Goal: Navigation & Orientation: Find specific page/section

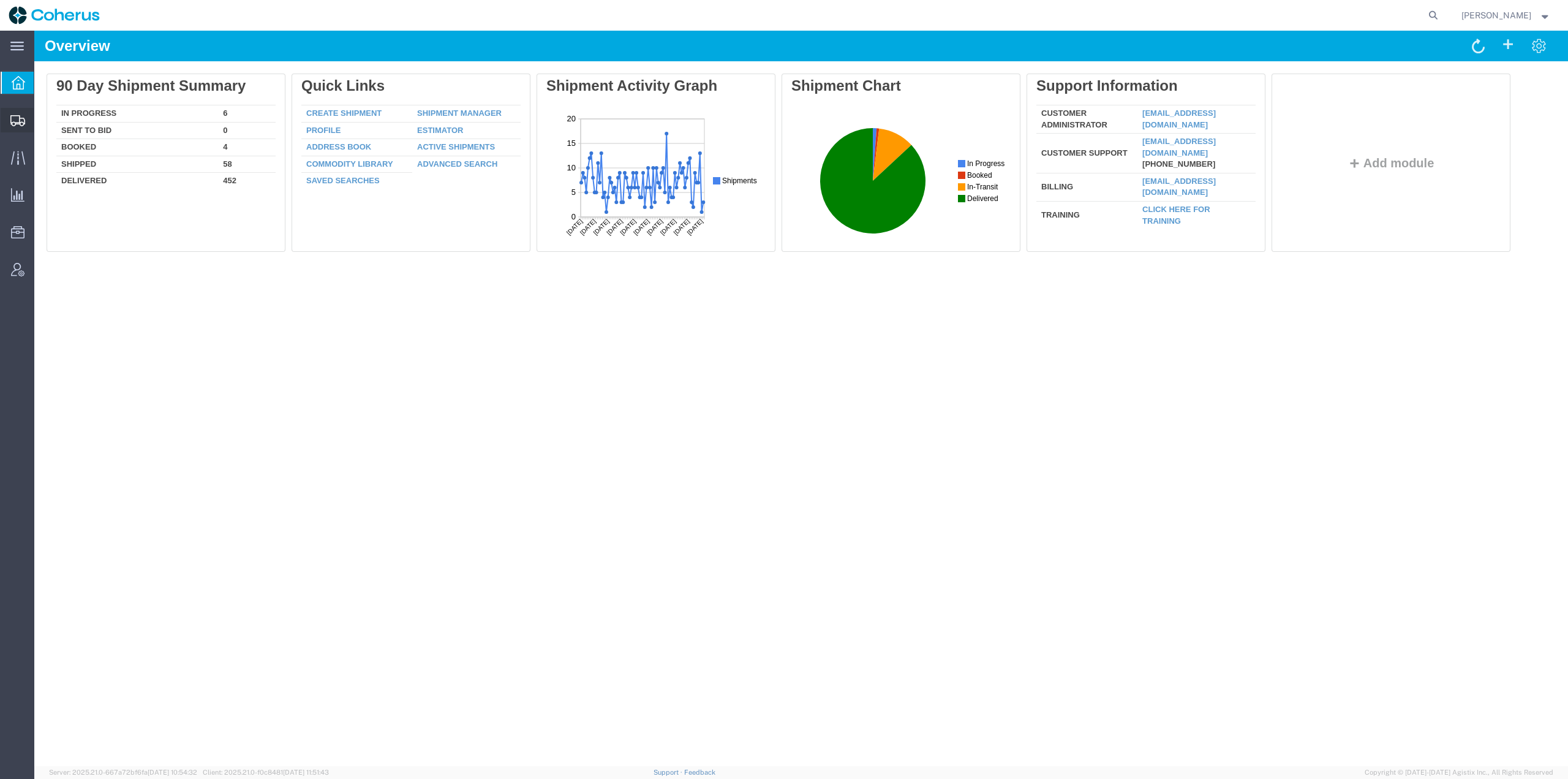
click at [16, 116] on icon at bounding box center [18, 121] width 15 height 11
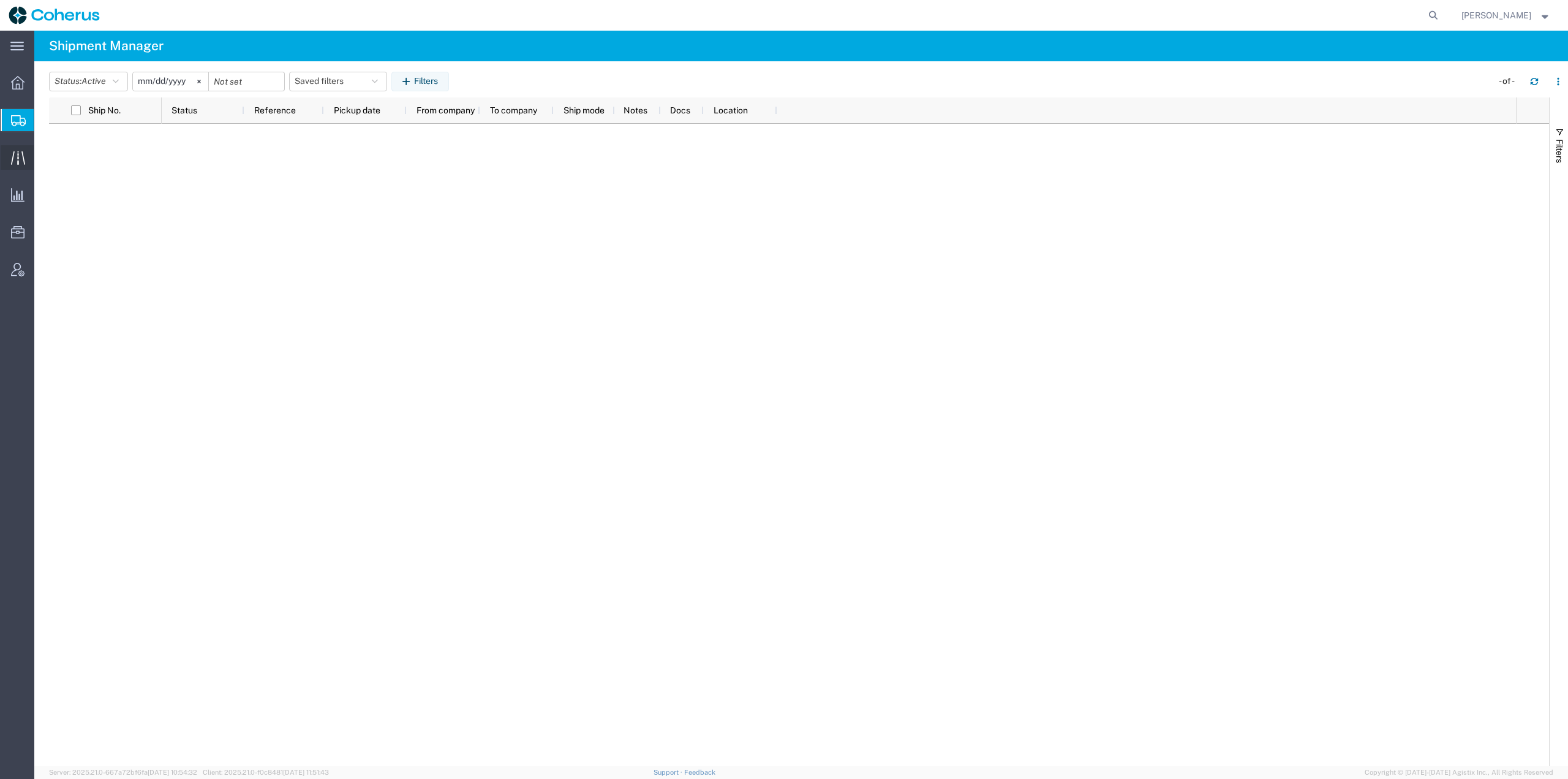
click at [25, 152] on icon at bounding box center [18, 158] width 14 height 14
